Goal: Book appointment/travel/reservation

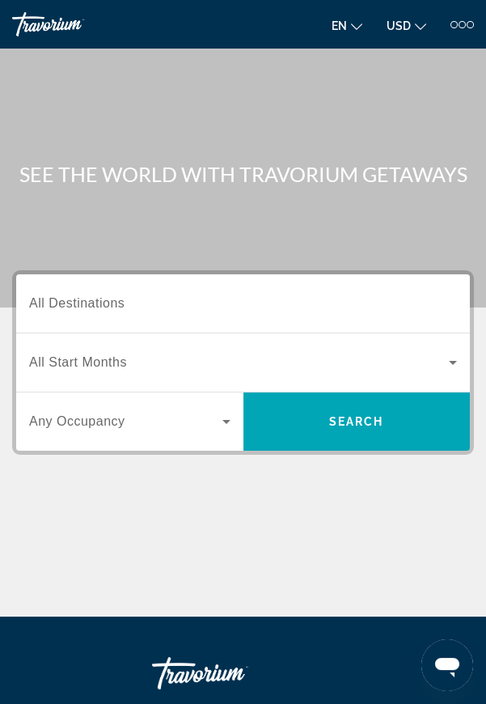
click at [102, 311] on div "Destination All Destinations" at bounding box center [243, 304] width 428 height 46
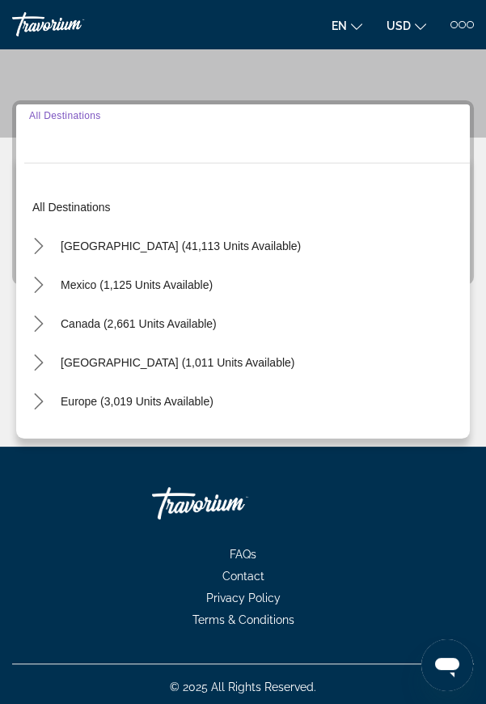
scroll to position [173, 0]
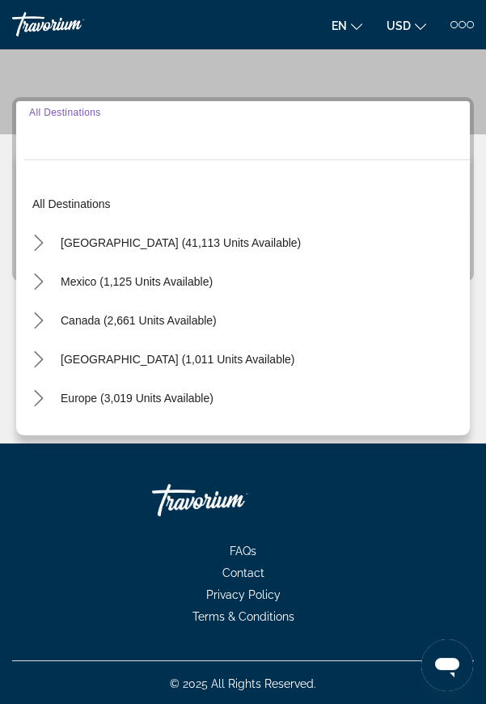
click at [143, 236] on span "[GEOGRAPHIC_DATA] (41,113 units available)" at bounding box center [181, 242] width 240 height 13
type input "**********"
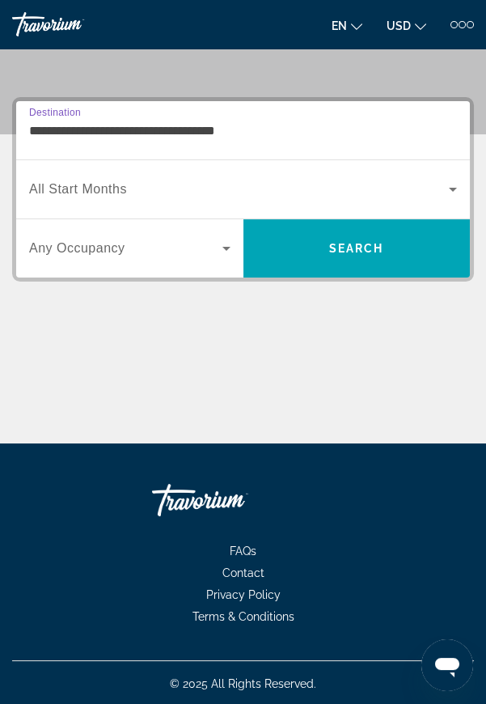
click at [107, 185] on span "All Start Months" at bounding box center [78, 189] width 98 height 14
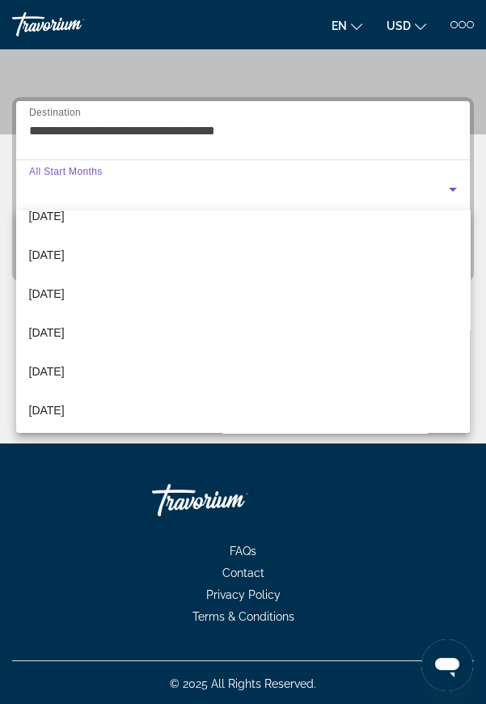
scroll to position [333, 0]
click at [65, 295] on span "[DATE]" at bounding box center [47, 291] width 36 height 19
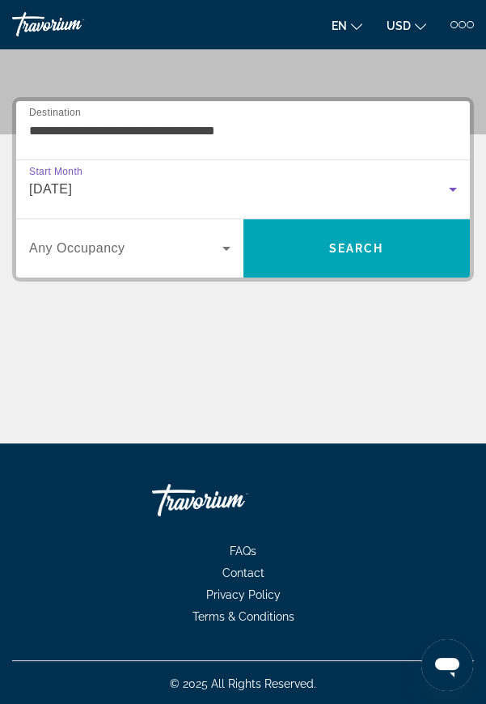
click at [218, 249] on icon "Search widget" at bounding box center [226, 248] width 19 height 19
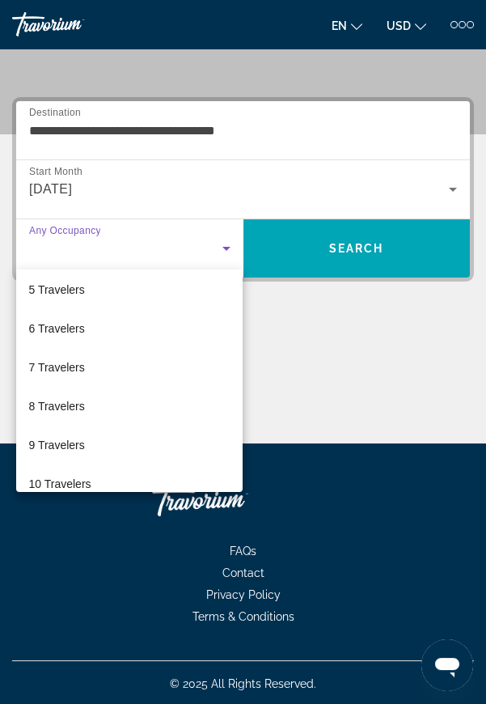
scroll to position [178, 0]
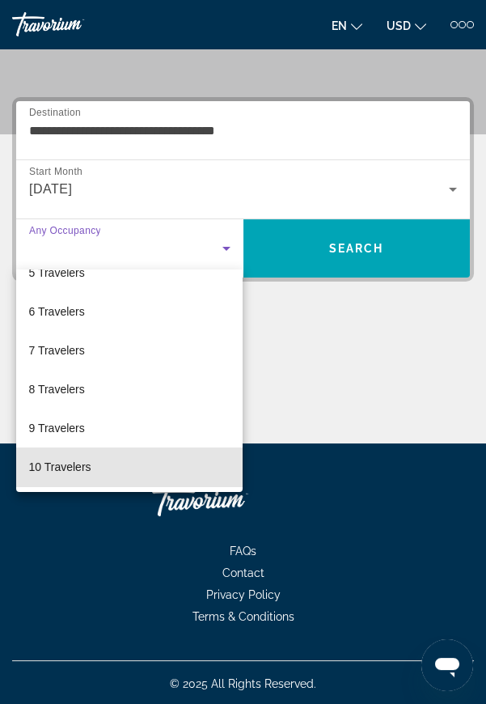
click at [74, 470] on span "10 Travelers" at bounding box center [60, 466] width 62 height 19
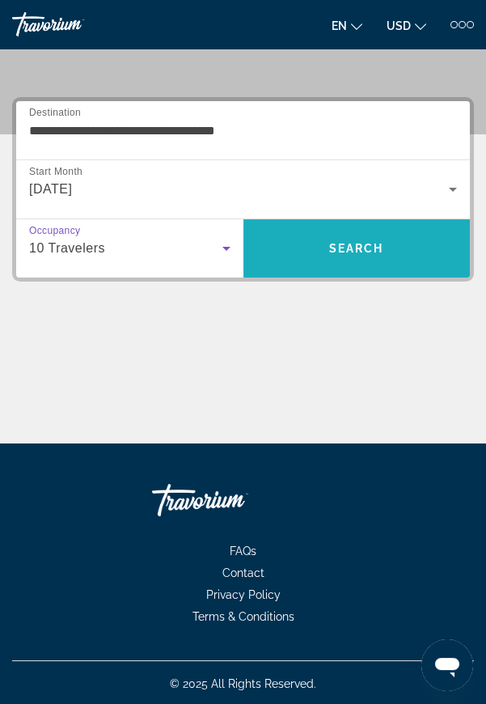
click at [342, 242] on span "Search" at bounding box center [356, 248] width 55 height 13
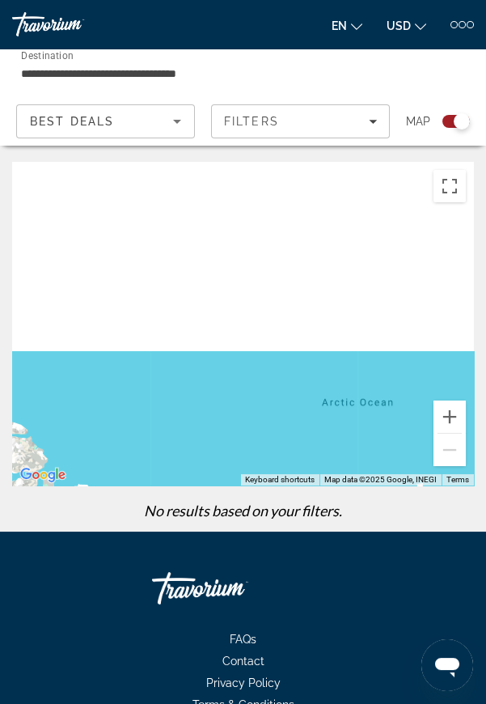
click at [174, 119] on icon "Sort by" at bounding box center [177, 121] width 19 height 19
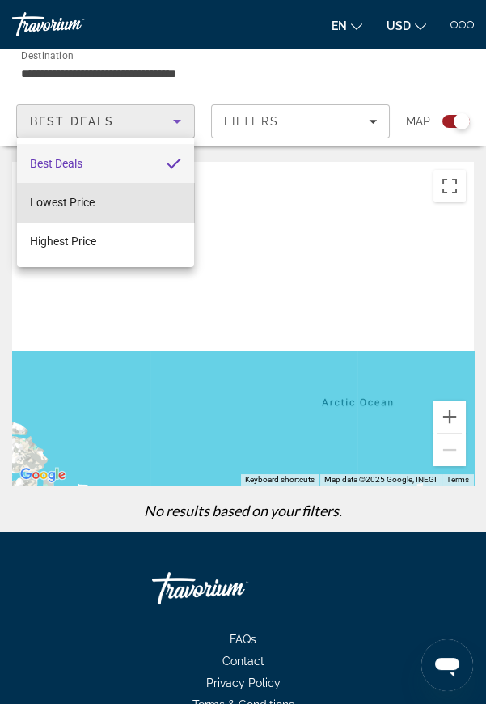
click at [107, 206] on mat-option "Lowest Price" at bounding box center [105, 202] width 177 height 39
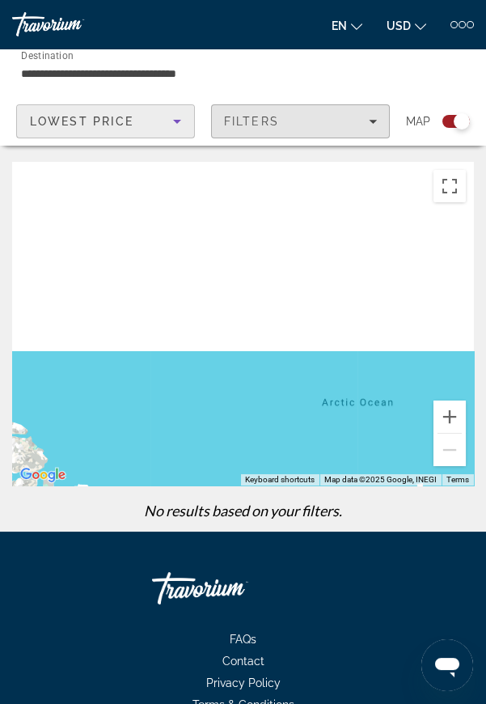
click at [379, 119] on span "Filters" at bounding box center [300, 121] width 177 height 39
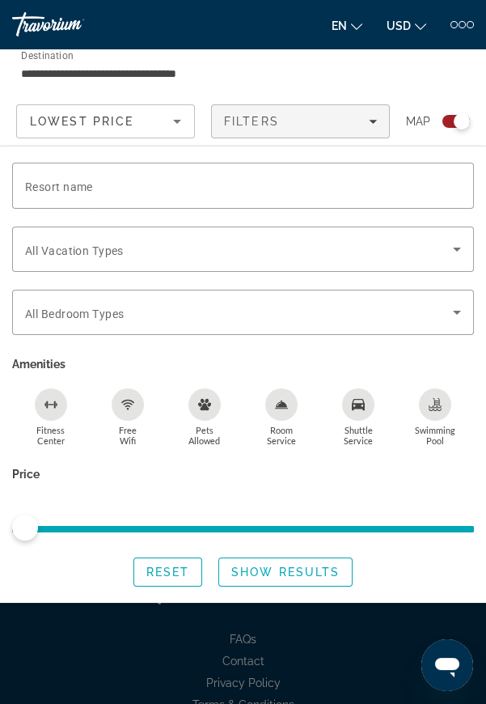
click at [457, 250] on icon "Search widget" at bounding box center [457, 250] width 8 height 4
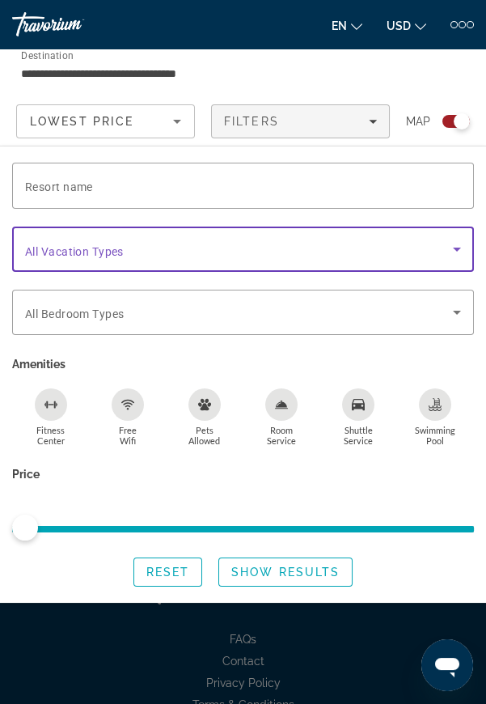
click at [457, 250] on icon "Search widget" at bounding box center [457, 249] width 19 height 19
click at [456, 250] on icon "Search widget" at bounding box center [457, 249] width 19 height 19
click at [460, 310] on icon "Search widget" at bounding box center [457, 312] width 19 height 19
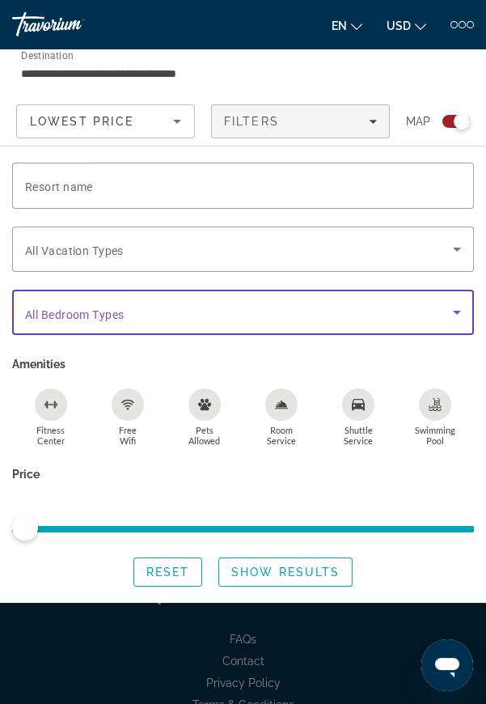
click at [126, 319] on span "Search widget" at bounding box center [239, 312] width 428 height 19
click at [125, 312] on span "Search widget" at bounding box center [239, 312] width 428 height 19
click at [121, 316] on span "All Bedroom Types" at bounding box center [74, 314] width 99 height 13
click at [117, 320] on span "Search widget" at bounding box center [239, 312] width 428 height 19
click at [118, 317] on span "All Bedroom Types" at bounding box center [74, 314] width 99 height 13
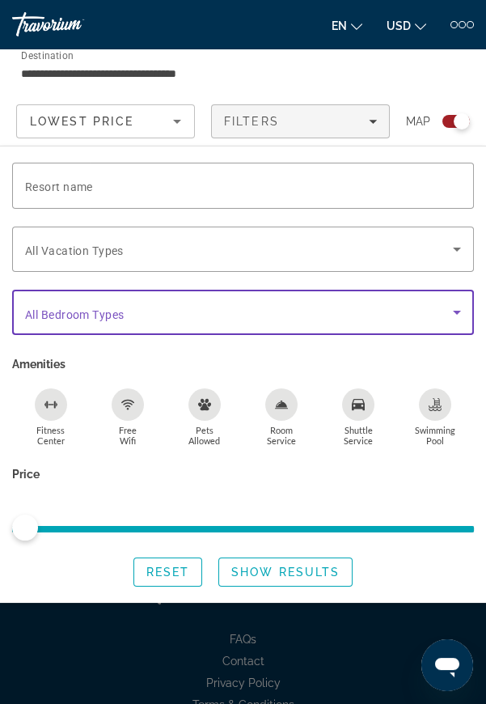
click at [122, 244] on span "All Vacation Types" at bounding box center [74, 250] width 99 height 13
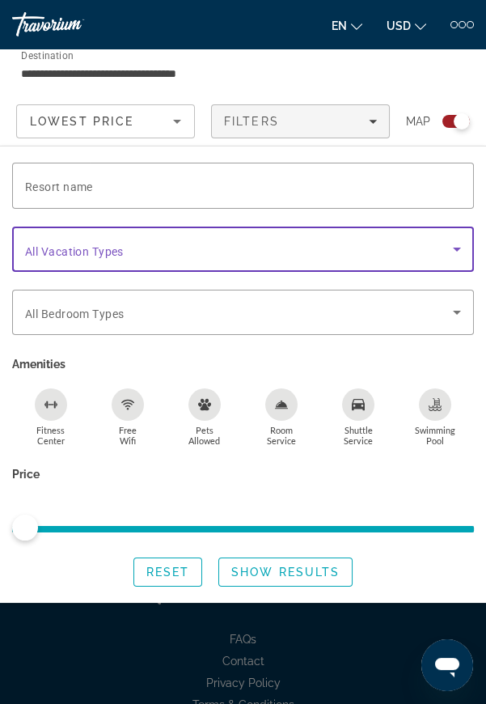
click at [97, 189] on div "Resort name" at bounding box center [243, 186] width 436 height 46
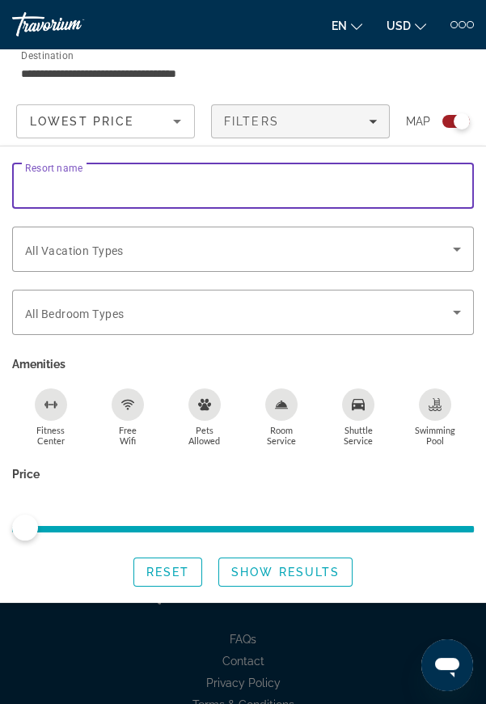
click at [185, 119] on icon "Sort by" at bounding box center [177, 121] width 19 height 19
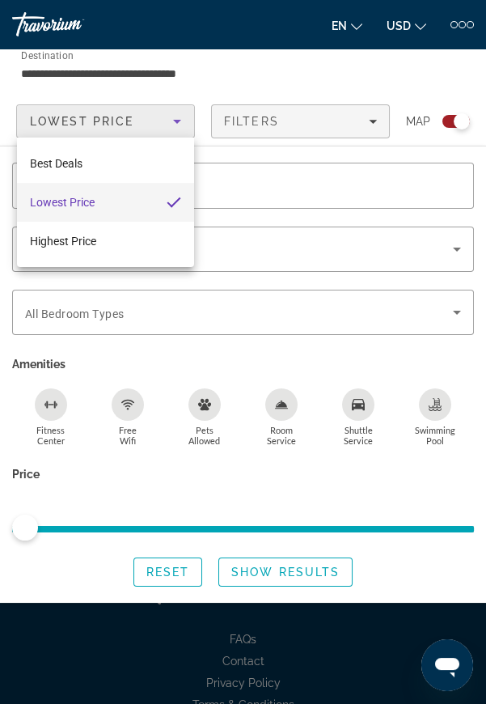
click at [380, 115] on div at bounding box center [243, 352] width 486 height 704
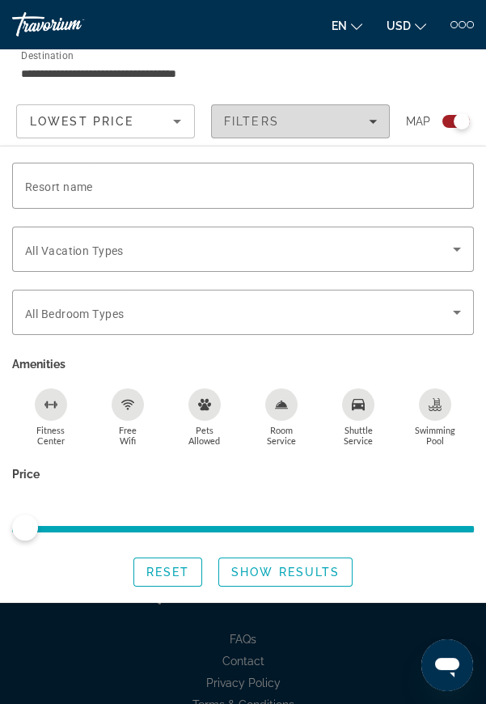
click at [373, 117] on icon "Filters" at bounding box center [373, 121] width 8 height 8
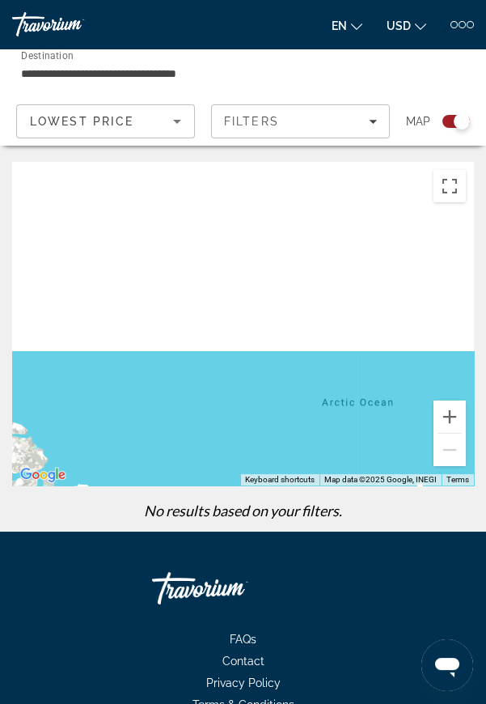
click at [176, 121] on icon "Sort by" at bounding box center [177, 122] width 8 height 4
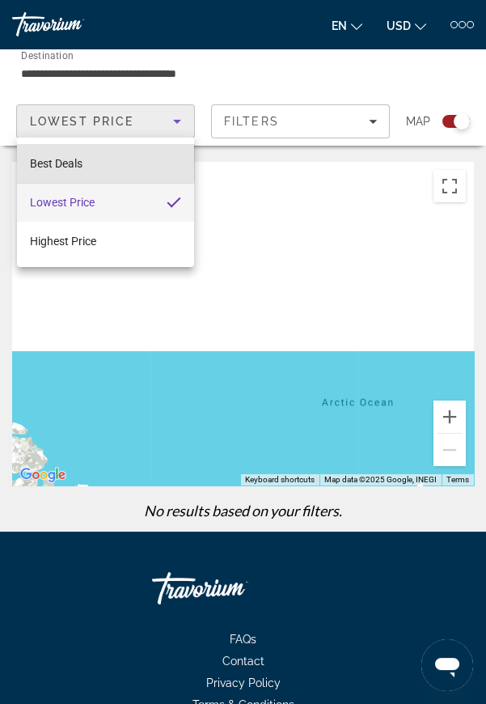
click at [77, 159] on span "Best Deals" at bounding box center [56, 163] width 53 height 13
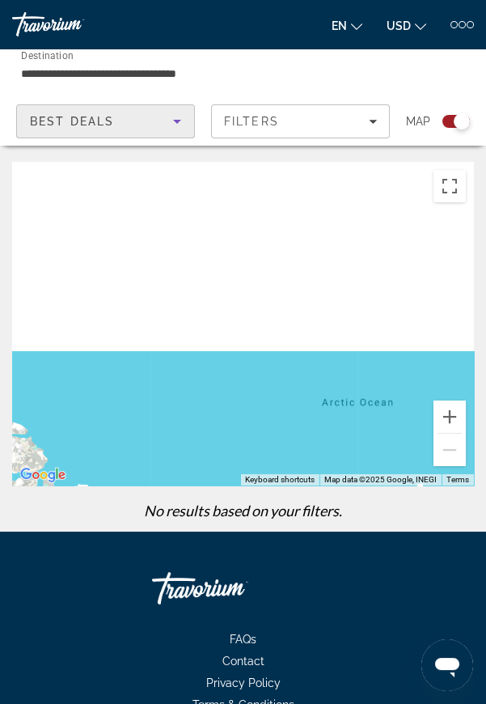
scroll to position [38, 0]
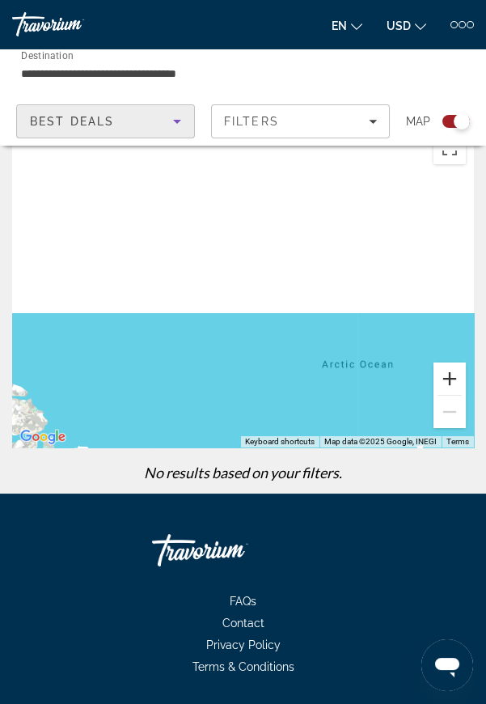
click at [444, 385] on button "Zoom in" at bounding box center [450, 379] width 32 height 32
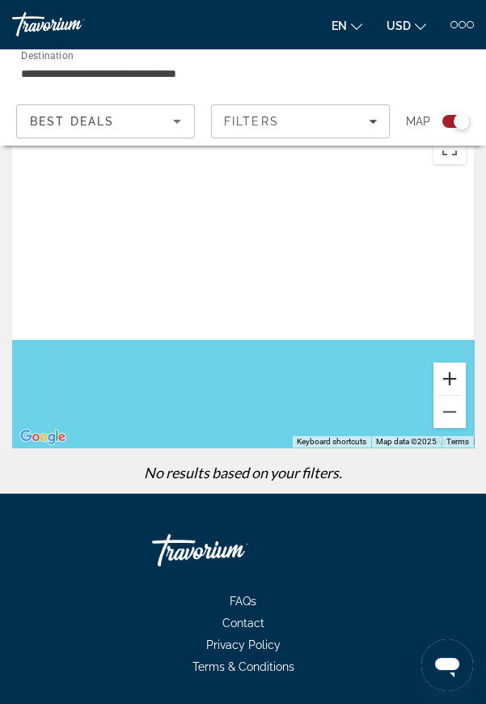
scroll to position [0, 0]
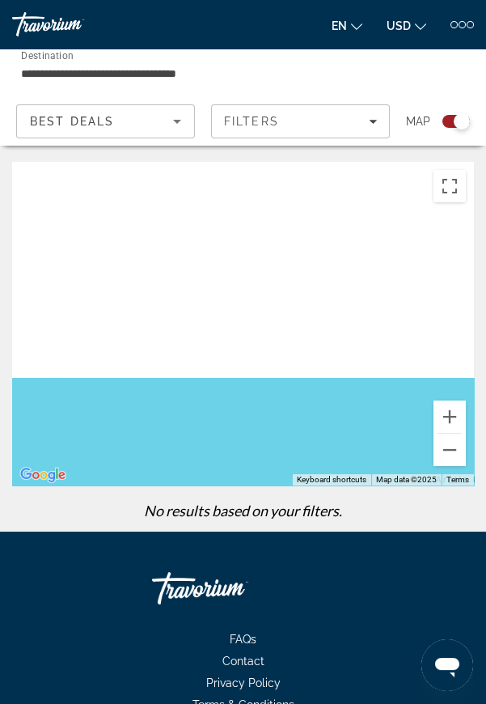
click at [176, 121] on icon "Sort by" at bounding box center [177, 122] width 8 height 4
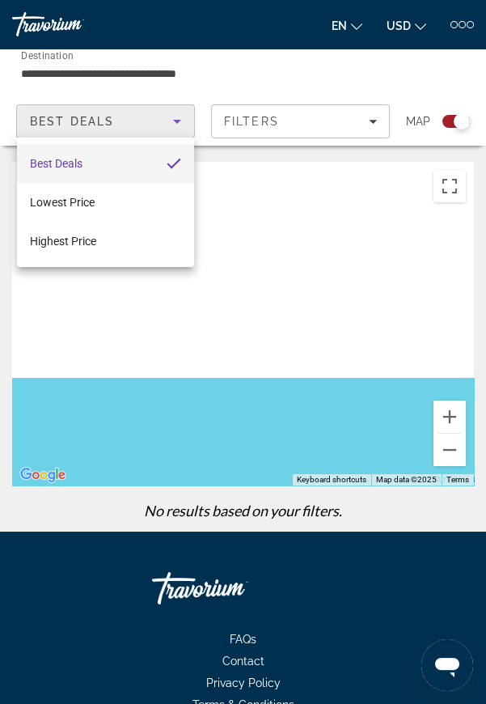
click at [415, 22] on div at bounding box center [243, 352] width 486 height 704
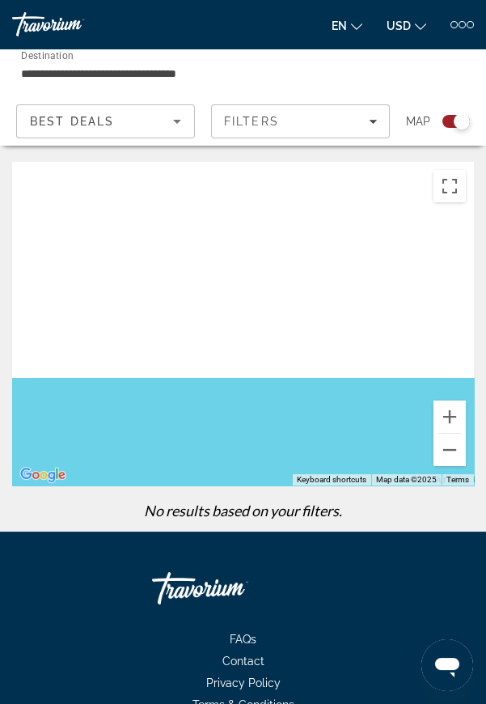
click at [408, 22] on span "USD" at bounding box center [399, 25] width 24 height 13
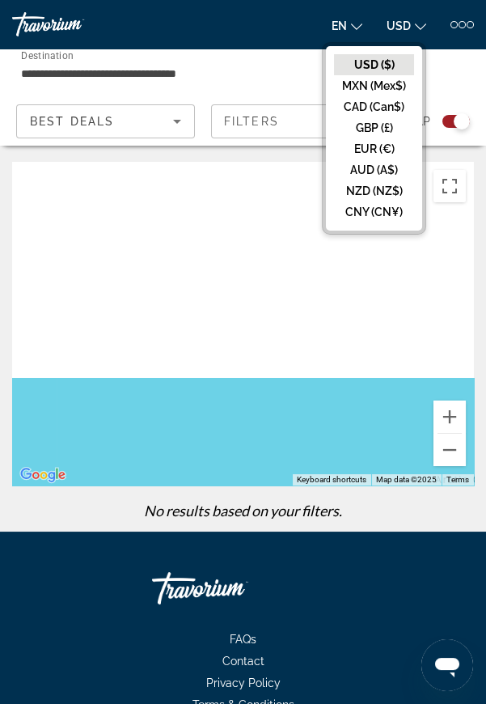
click at [194, 202] on div "Main content" at bounding box center [243, 324] width 462 height 324
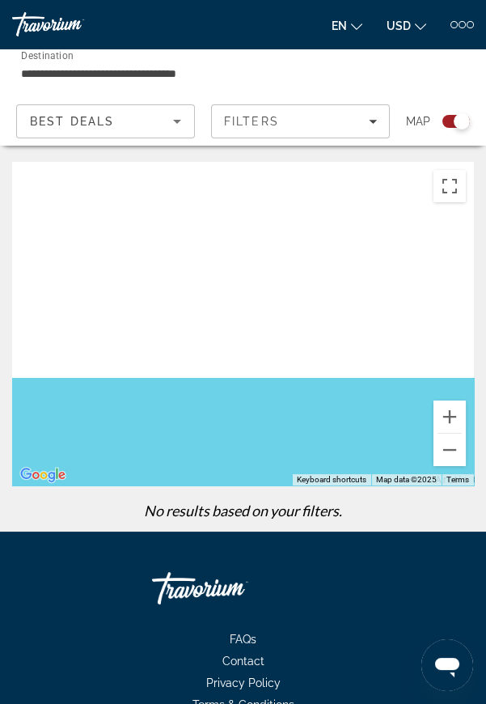
click at [176, 121] on icon "Sort by" at bounding box center [177, 122] width 8 height 4
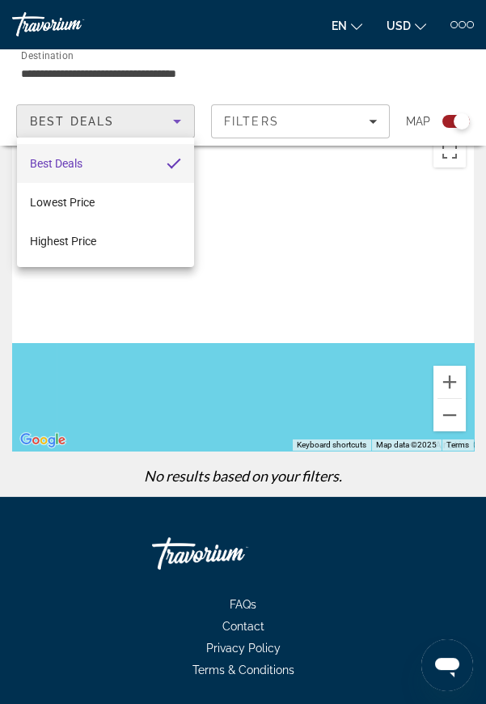
scroll to position [38, 0]
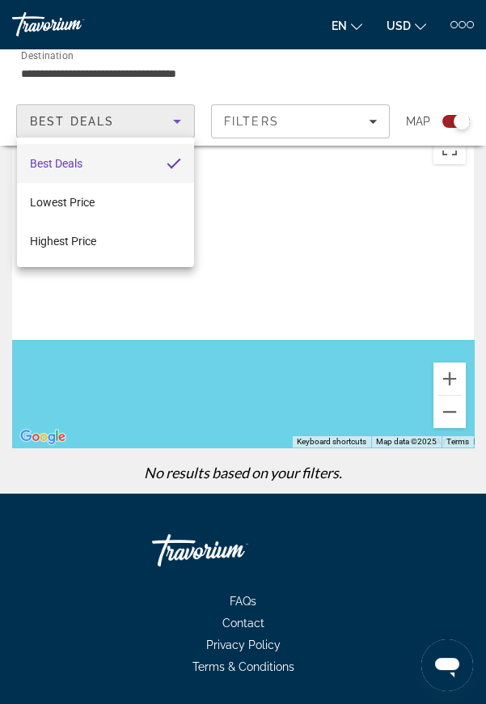
click at [205, 324] on div at bounding box center [243, 352] width 486 height 704
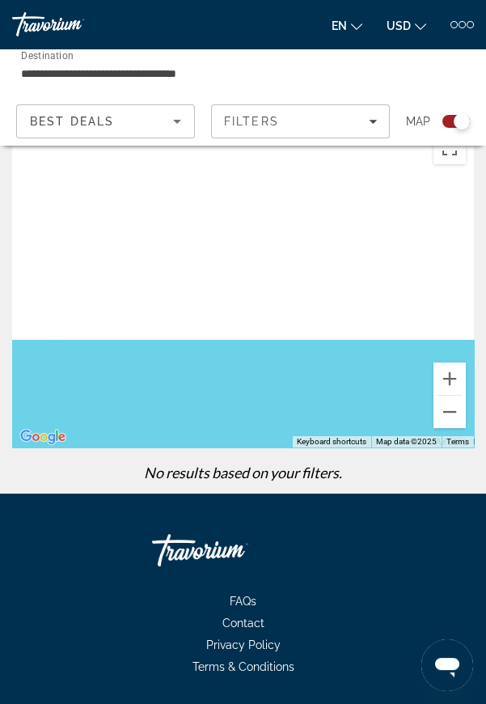
click at [466, 27] on div at bounding box center [462, 24] width 23 height 7
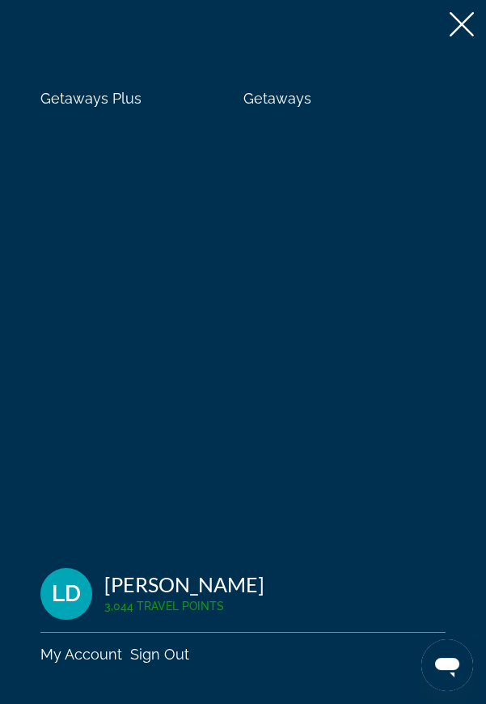
scroll to position [0, 0]
